Goal: Information Seeking & Learning: Learn about a topic

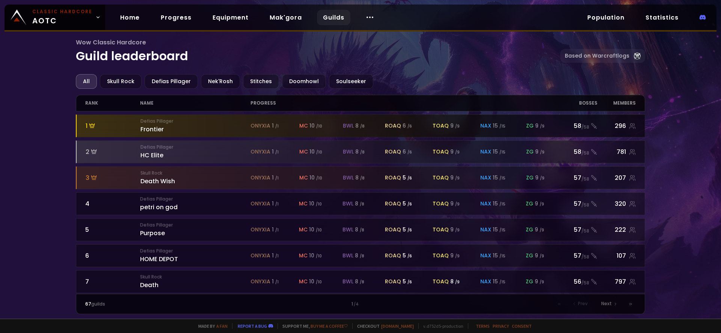
click at [154, 128] on div "Defias Pillager Frontier" at bounding box center [196, 126] width 110 height 16
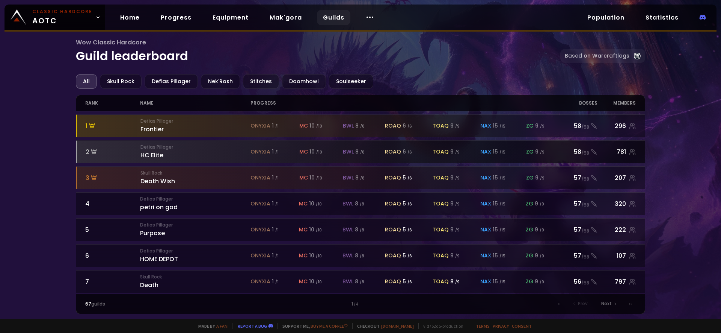
click at [142, 147] on small "Defias Pillager" at bounding box center [196, 147] width 110 height 7
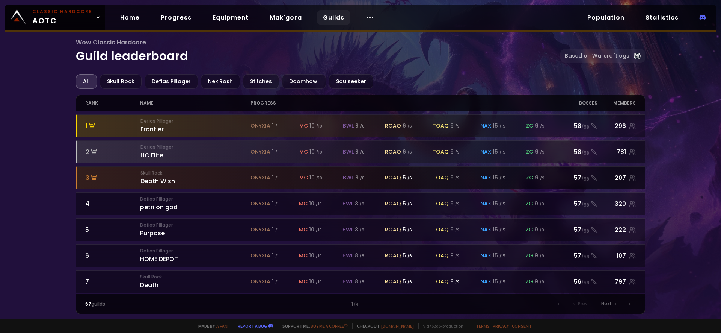
click at [257, 179] on span "onyxia" at bounding box center [261, 178] width 20 height 8
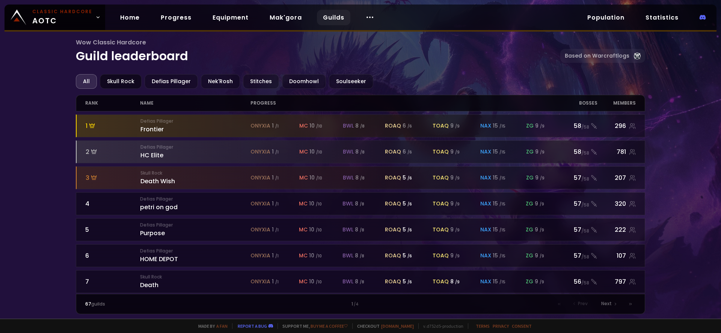
click at [115, 84] on div "Skull Rock" at bounding box center [121, 81] width 42 height 15
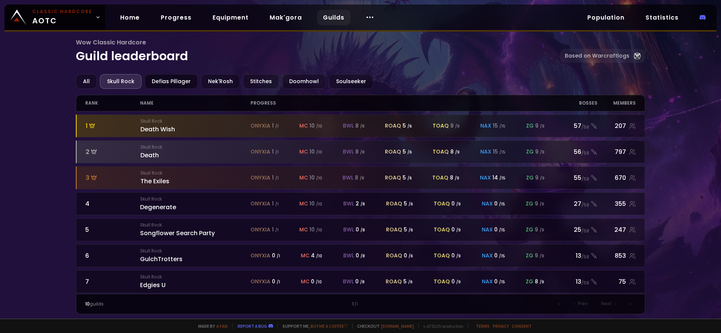
click at [153, 83] on div "Defias Pillager" at bounding box center [171, 81] width 53 height 15
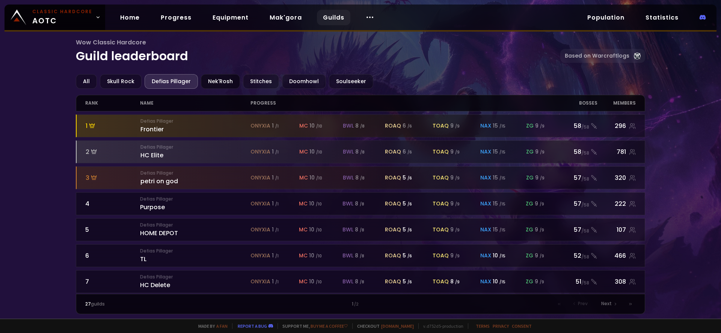
click at [220, 80] on div "Nek'Rosh" at bounding box center [220, 81] width 39 height 15
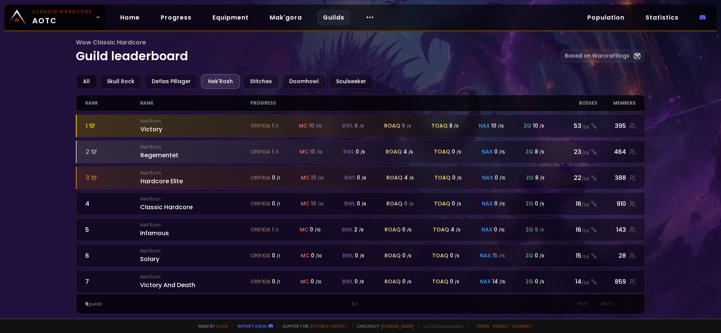
click at [83, 84] on div "All" at bounding box center [86, 81] width 21 height 15
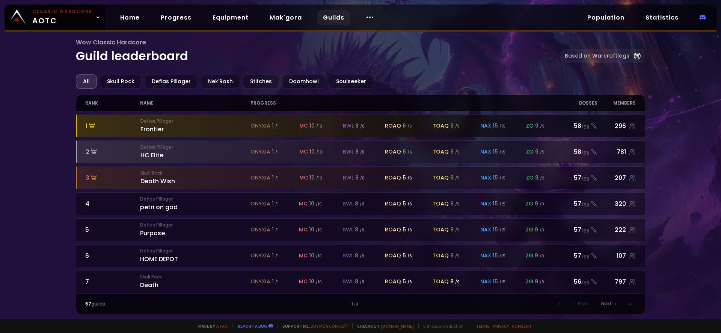
click at [153, 128] on div "Defias Pillager Frontier" at bounding box center [196, 126] width 110 height 16
